Goal: Understand process/instructions: Learn how to perform a task or action

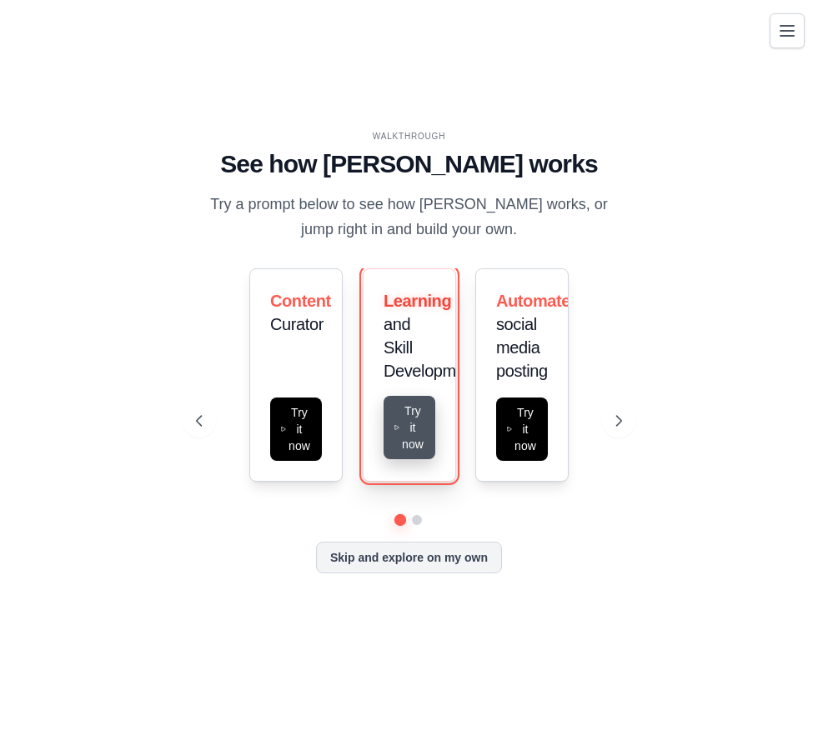
click at [396, 424] on icon at bounding box center [397, 427] width 7 height 13
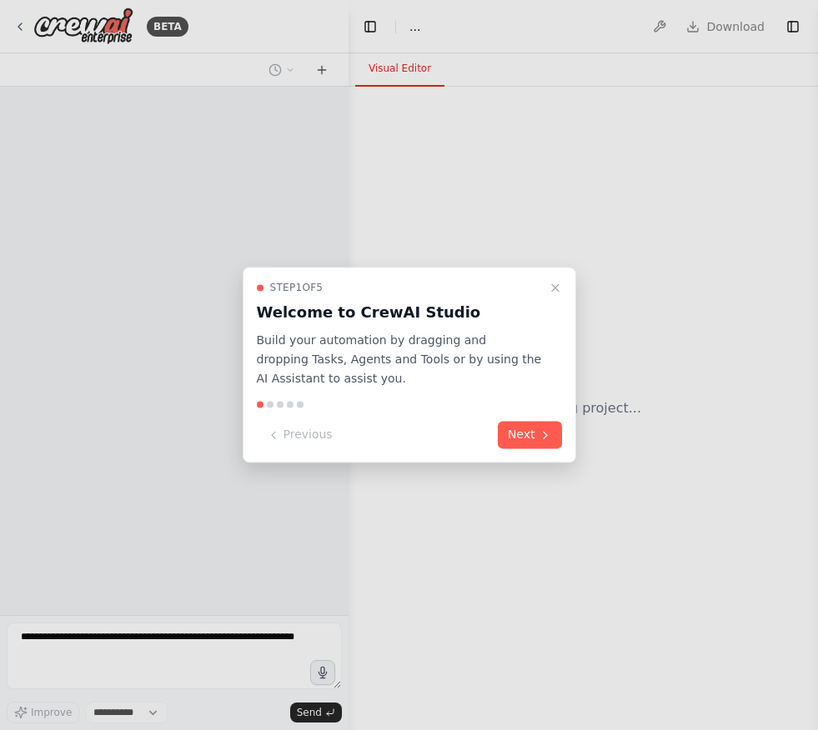
select select "****"
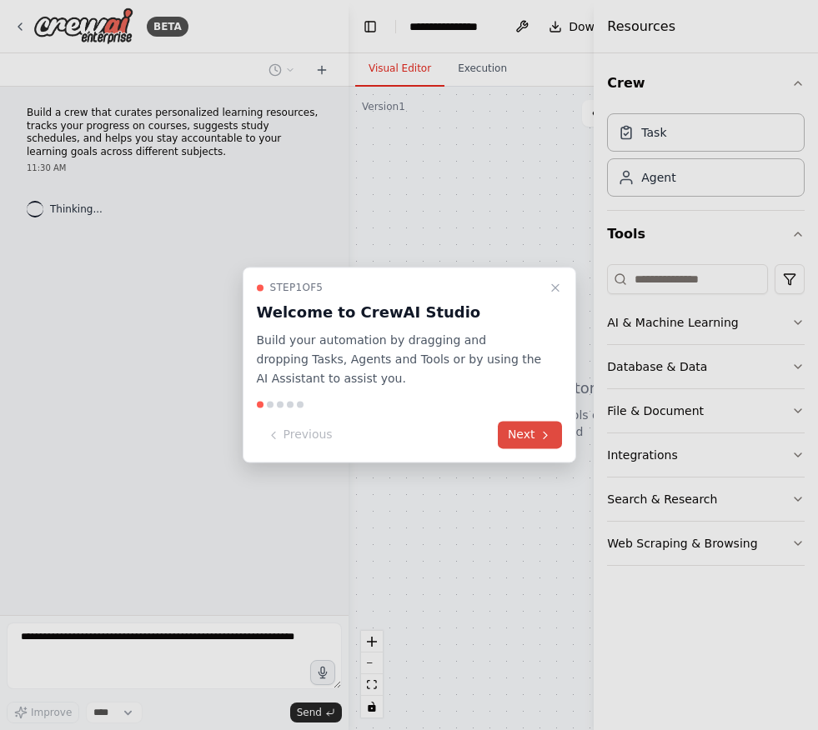
click at [512, 438] on button "Next" at bounding box center [530, 436] width 64 height 28
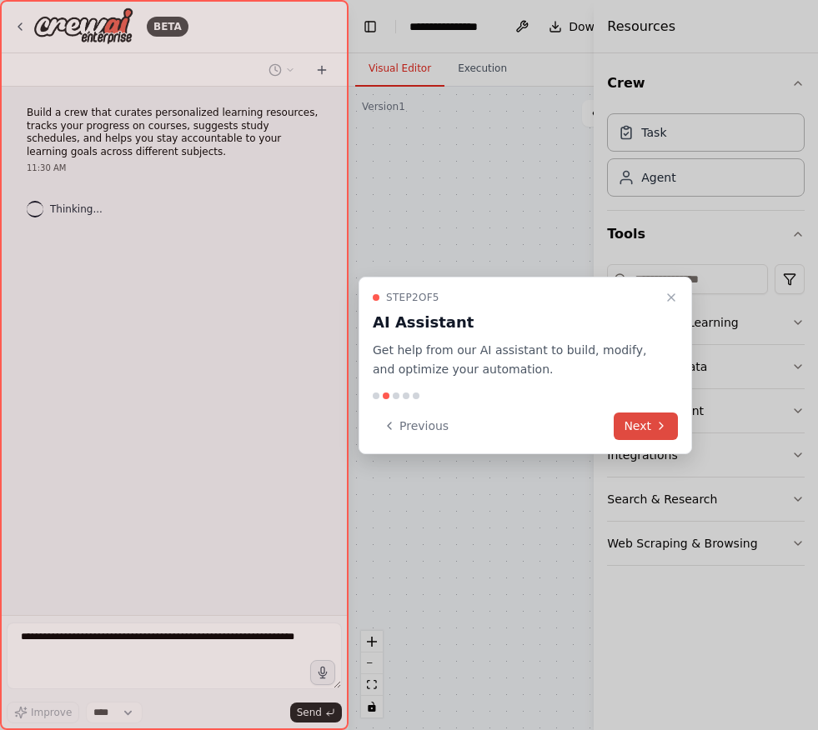
click at [656, 419] on icon at bounding box center [661, 425] width 13 height 13
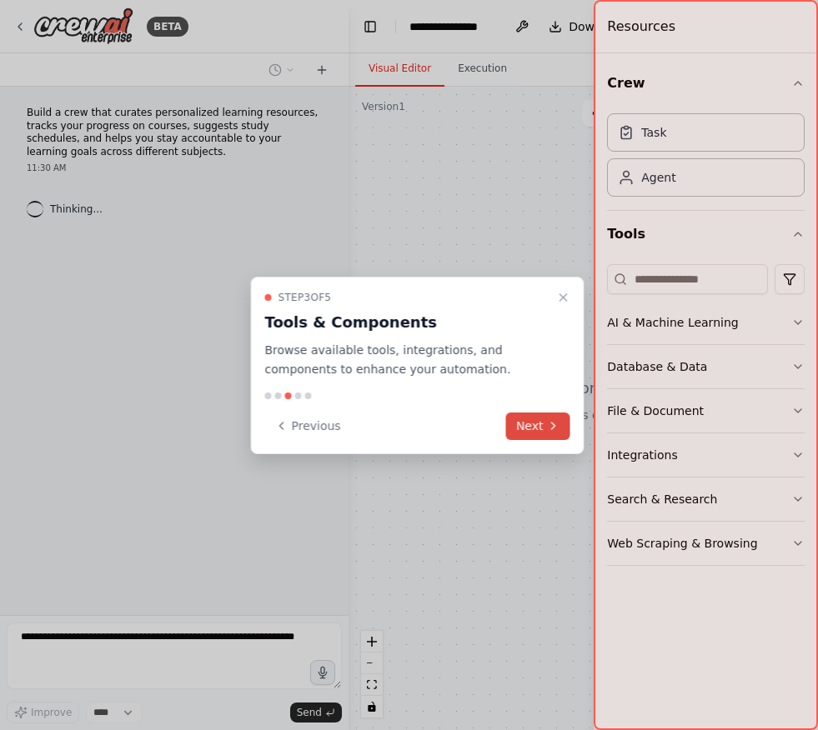
click at [543, 424] on button "Next" at bounding box center [538, 427] width 64 height 28
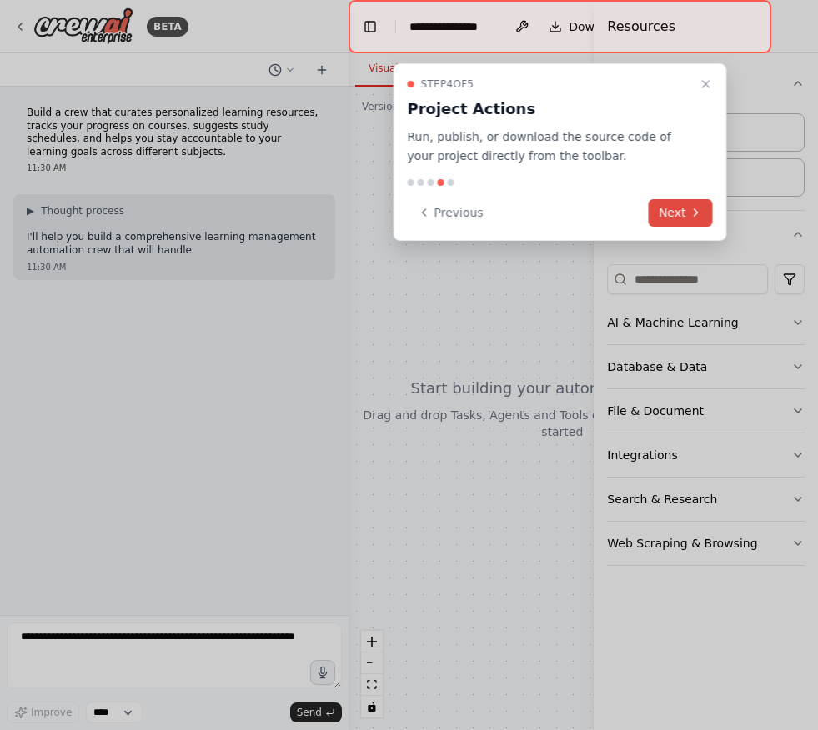
click at [679, 208] on button "Next" at bounding box center [681, 213] width 64 height 28
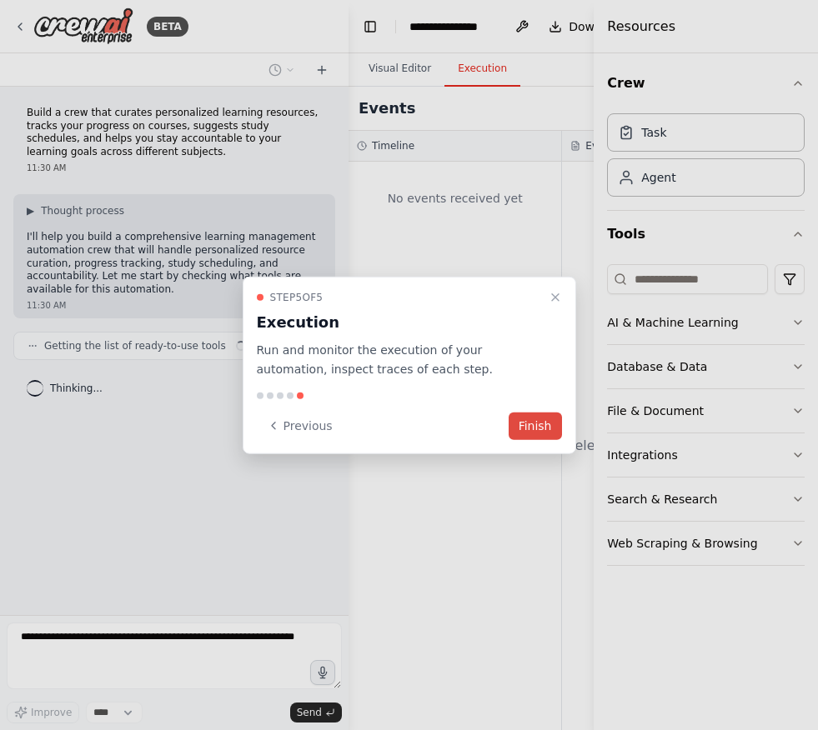
click at [545, 419] on button "Finish" at bounding box center [535, 426] width 53 height 28
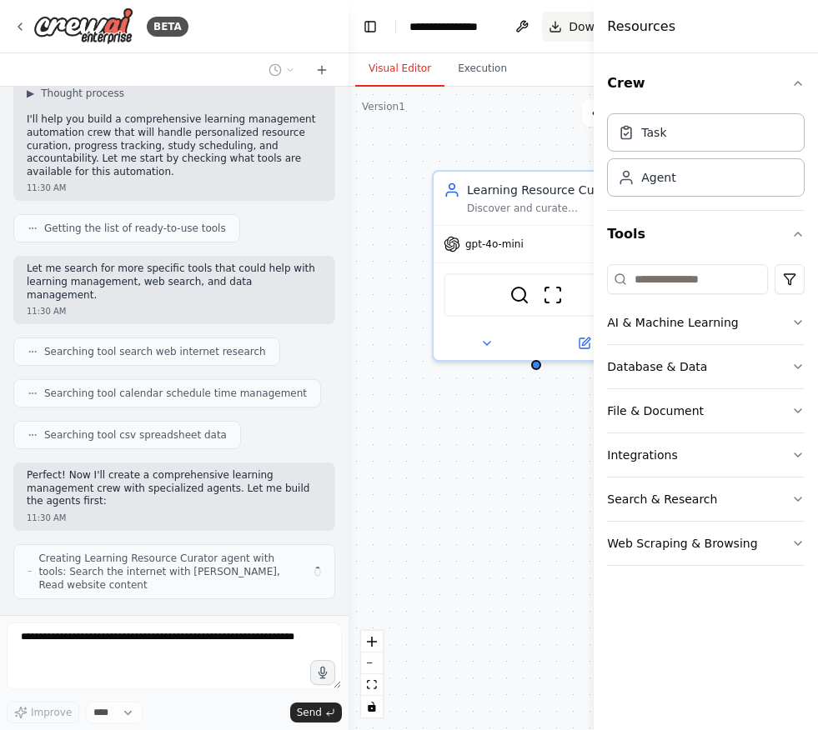
scroll to position [131, 0]
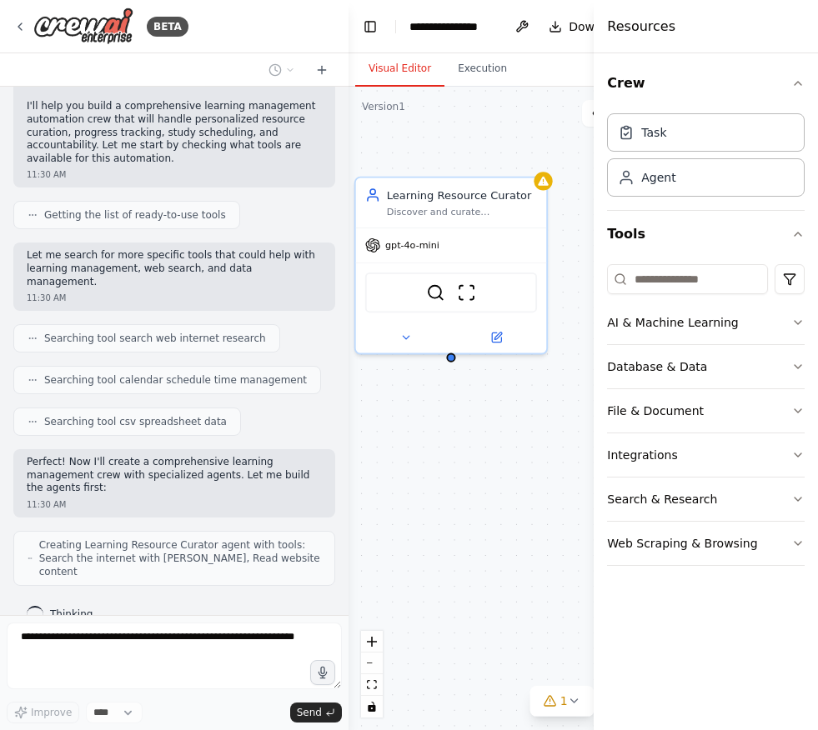
drag, startPoint x: 432, startPoint y: 143, endPoint x: 357, endPoint y: 150, distance: 75.4
click at [357, 150] on div "Learning Resource Curator Discover and curate personalized learning resources f…" at bounding box center [563, 409] width 428 height 644
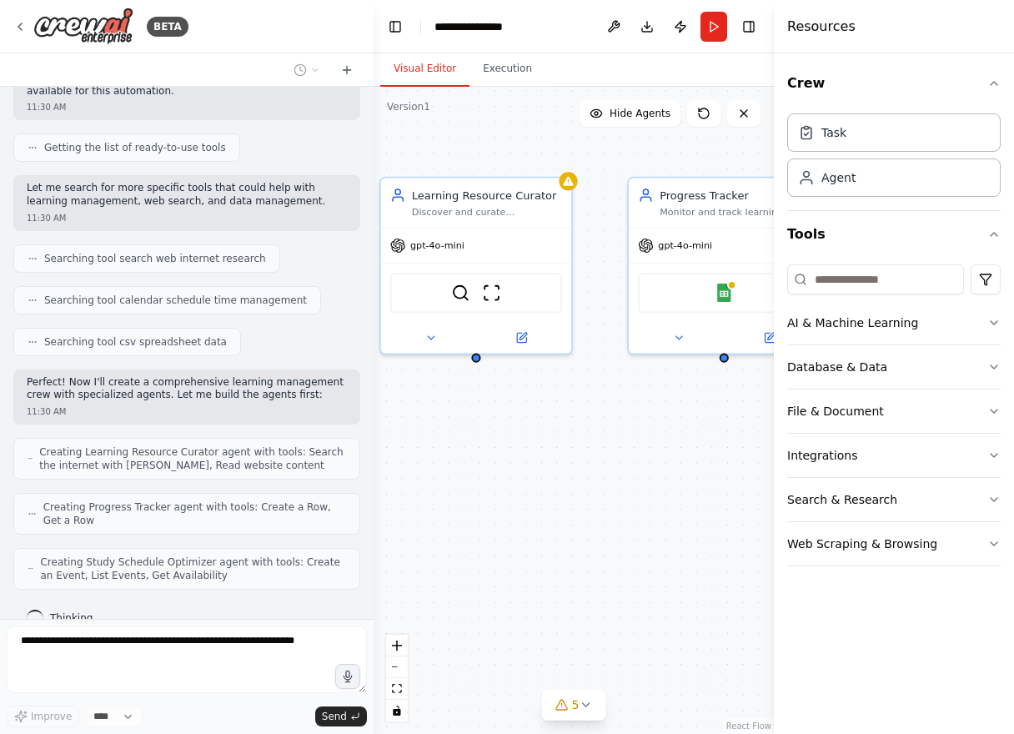
scroll to position [253, 0]
